Goal: Task Accomplishment & Management: Use online tool/utility

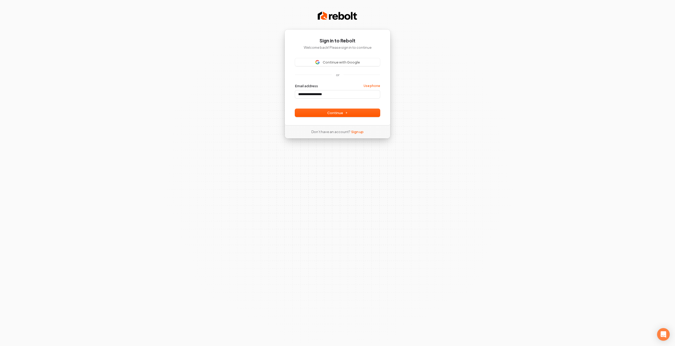
type input "**********"
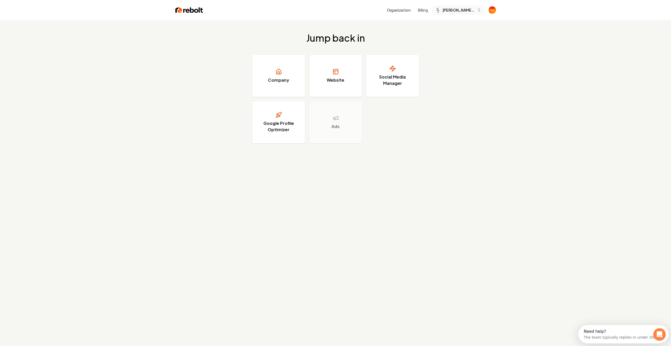
click at [453, 6] on button "[PERSON_NAME] Construction" at bounding box center [458, 9] width 52 height 9
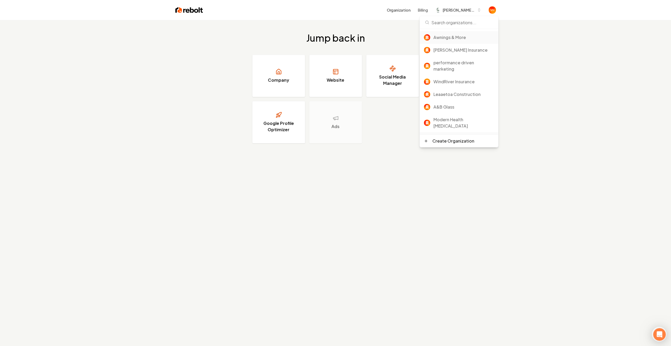
click at [451, 38] on div "Awnings & More" at bounding box center [463, 37] width 61 height 6
